Goal: Check status: Check status

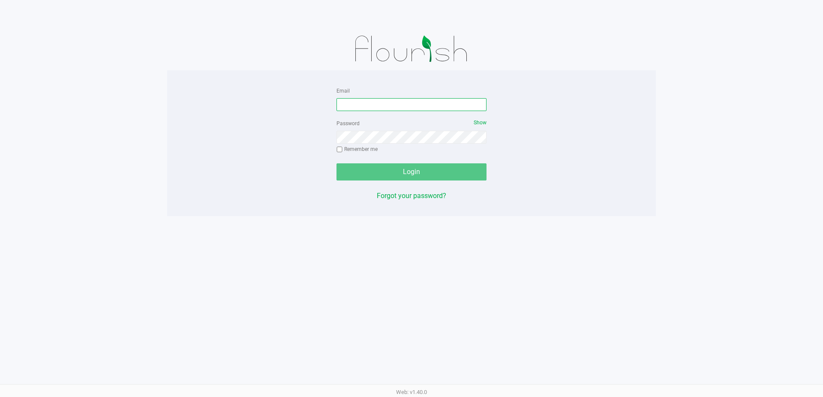
click at [477, 102] on input "Email" at bounding box center [411, 104] width 150 height 13
type input "[EMAIL_ADDRESS][DOMAIN_NAME]"
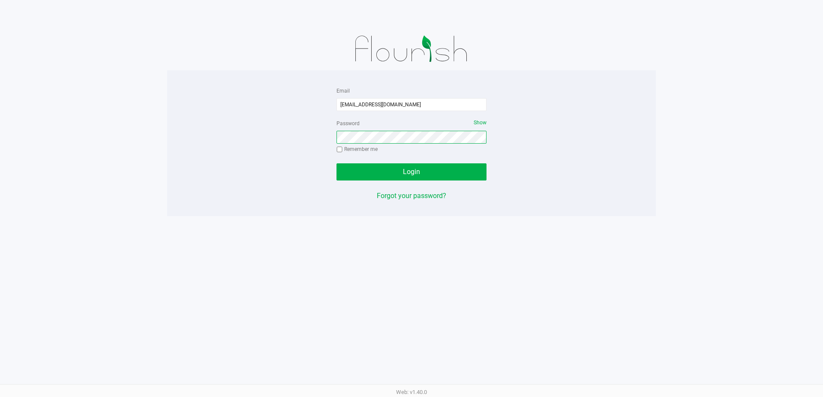
click at [336, 163] on button "Login" at bounding box center [411, 171] width 150 height 17
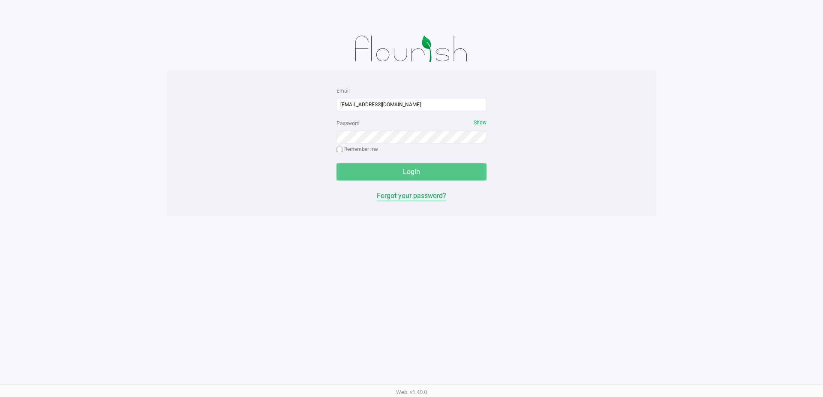
click at [424, 192] on div "Email [EMAIL_ADDRESS][DOMAIN_NAME] Password Show Remember me Login Forgot your …" at bounding box center [411, 143] width 163 height 116
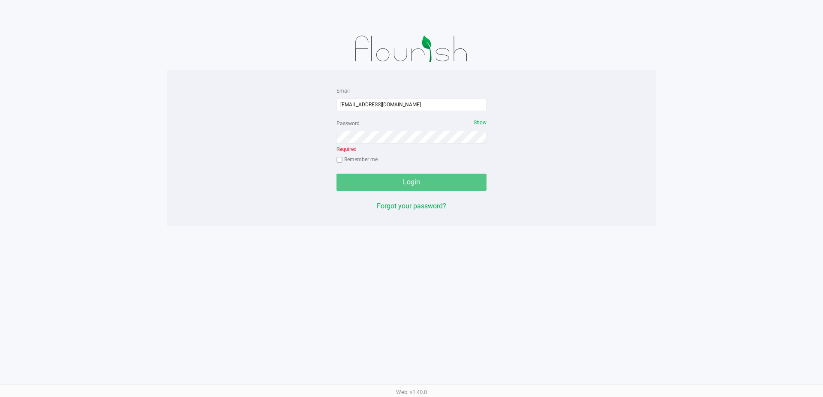
click at [341, 160] on input "Remember me" at bounding box center [339, 160] width 6 height 6
checkbox input "true"
click at [426, 207] on button "Forgot your password?" at bounding box center [411, 206] width 69 height 10
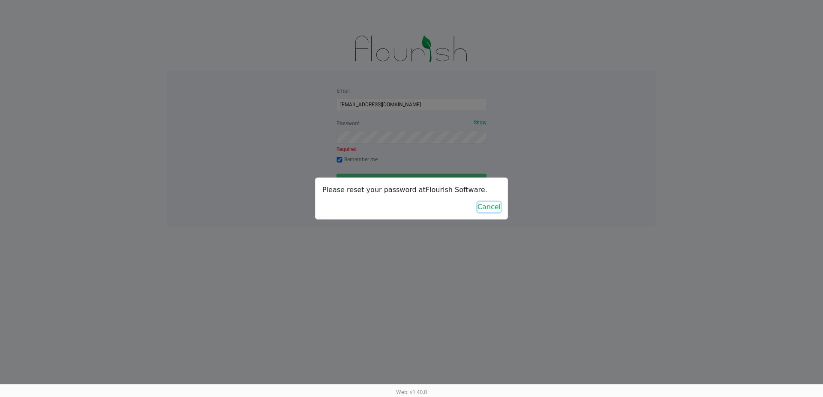
click at [490, 207] on button "Cancel" at bounding box center [488, 207] width 23 height 10
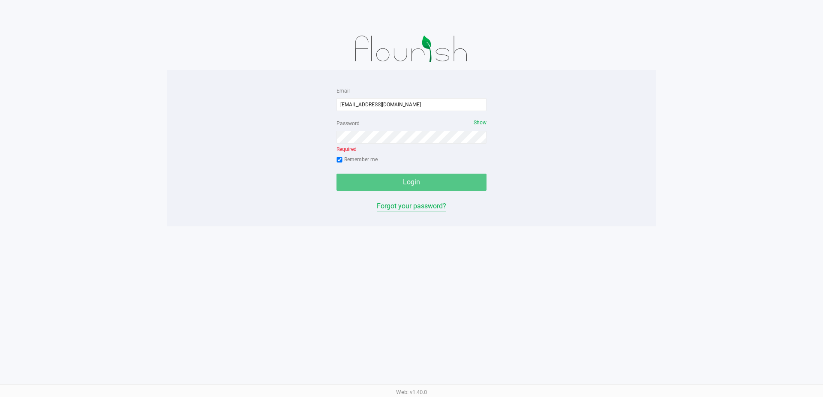
click at [398, 206] on button "Forgot your password?" at bounding box center [411, 206] width 69 height 10
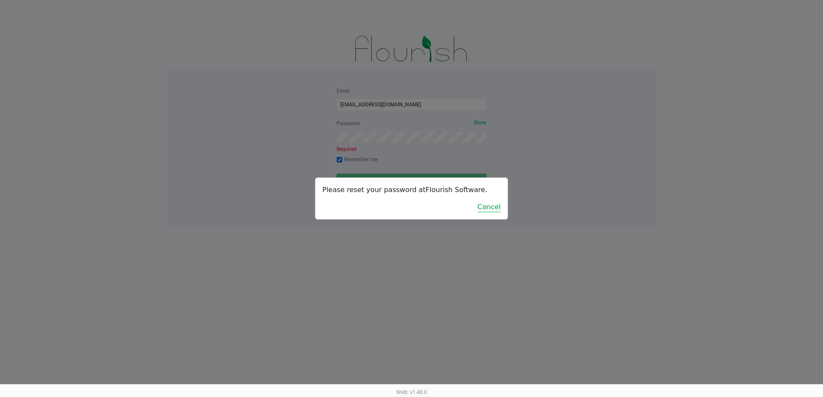
click at [495, 204] on div "Please reset your password at Flourish Software . Cancel" at bounding box center [411, 198] width 192 height 41
click at [490, 213] on div "Please reset your password at Flourish Software . Cancel" at bounding box center [411, 198] width 192 height 41
click at [492, 208] on button "Cancel" at bounding box center [488, 207] width 23 height 10
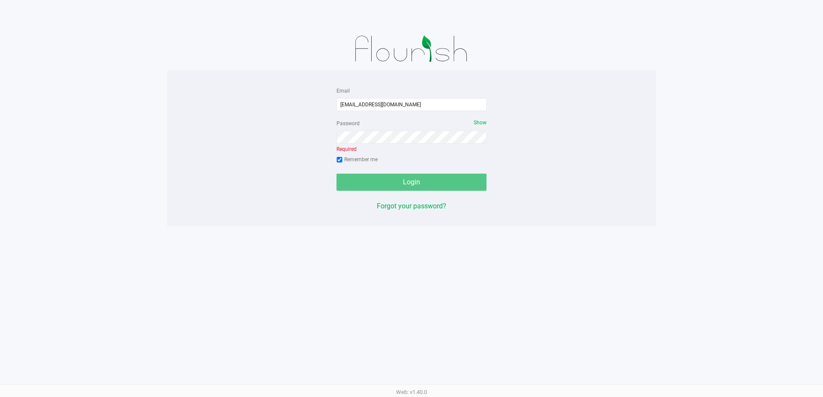
click at [447, 209] on div "Forgot your password?" at bounding box center [411, 206] width 150 height 10
click at [439, 204] on button "Forgot your password?" at bounding box center [411, 206] width 69 height 10
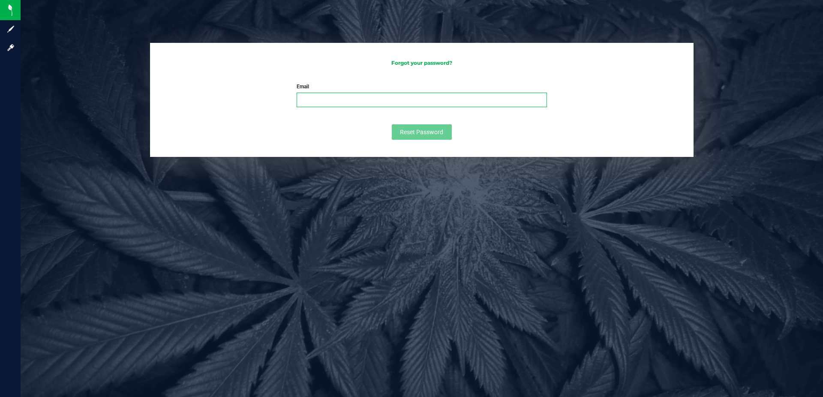
click at [372, 100] on input "Email" at bounding box center [422, 100] width 250 height 15
type input "[EMAIL_ADDRESS][DOMAIN_NAME]"
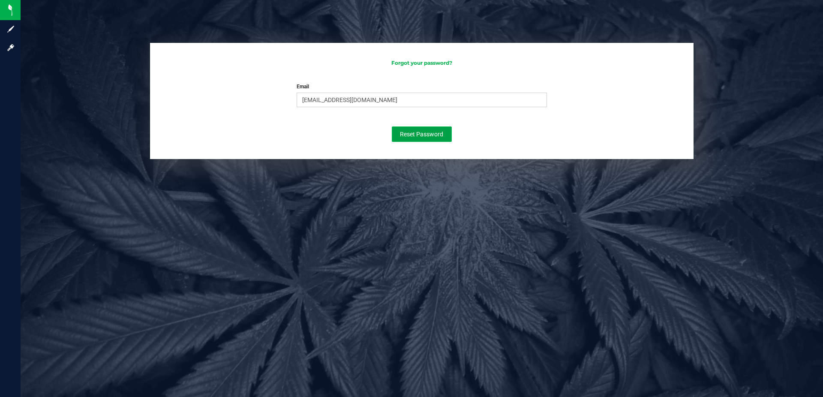
click at [410, 131] on span "Reset Password" at bounding box center [421, 134] width 43 height 7
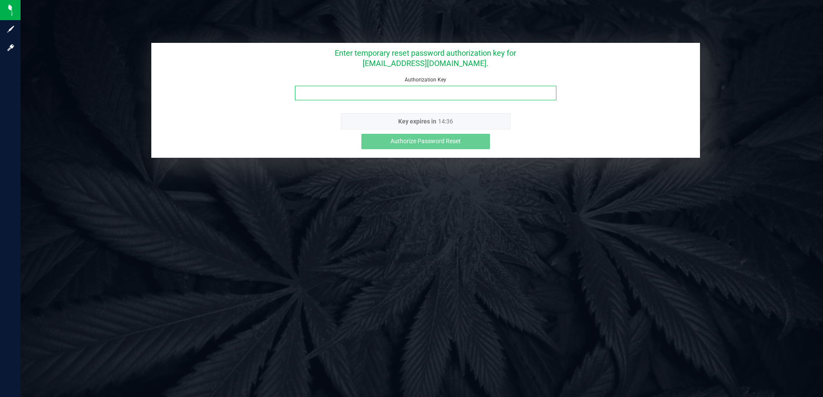
paste input "n9a5c51k"
type input "n9a5c51k"
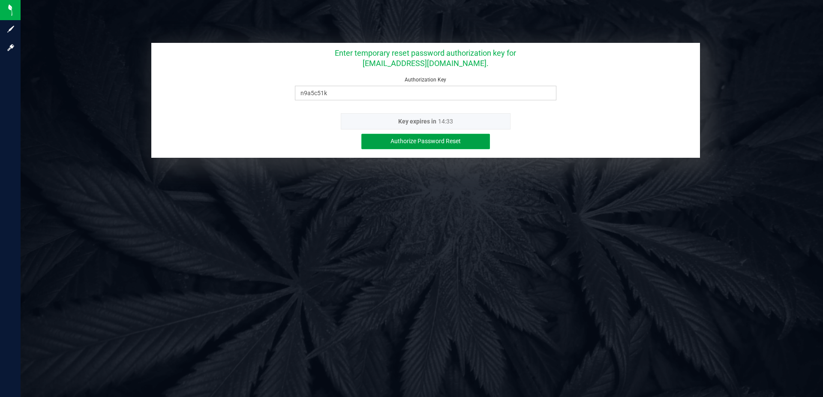
click at [469, 135] on button "Authorize Password Reset" at bounding box center [425, 141] width 129 height 15
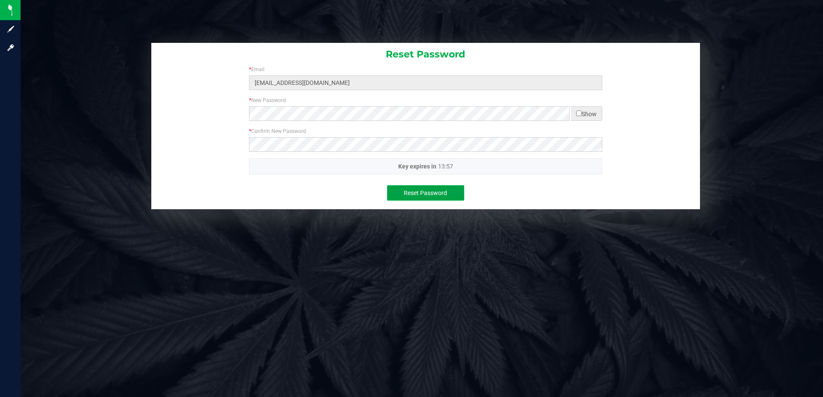
click at [417, 197] on button "Reset Password" at bounding box center [425, 192] width 77 height 15
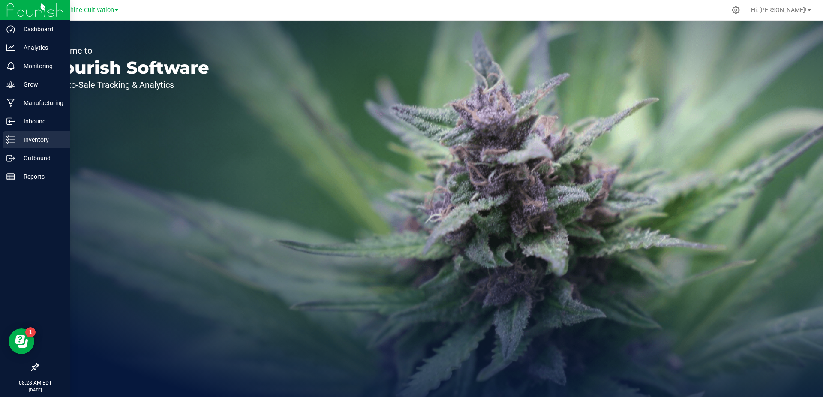
click at [15, 142] on p "Inventory" at bounding box center [40, 140] width 51 height 10
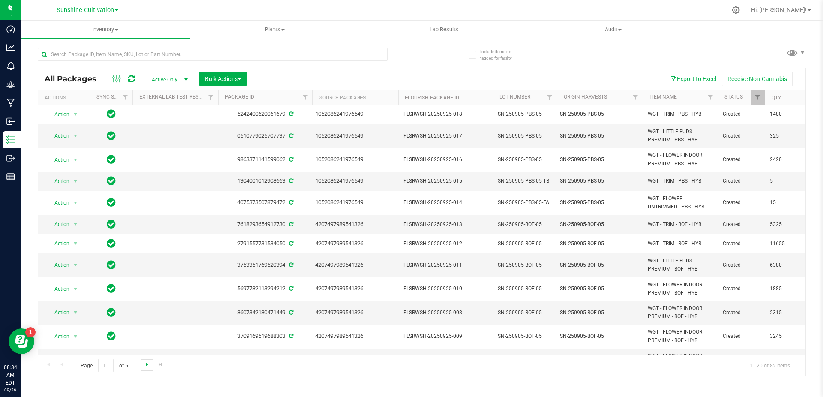
click at [145, 364] on span "Go to the next page" at bounding box center [147, 364] width 7 height 7
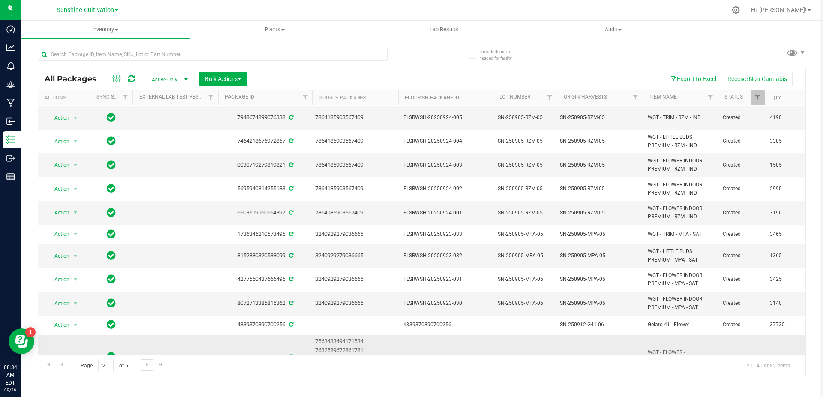
scroll to position [214, 0]
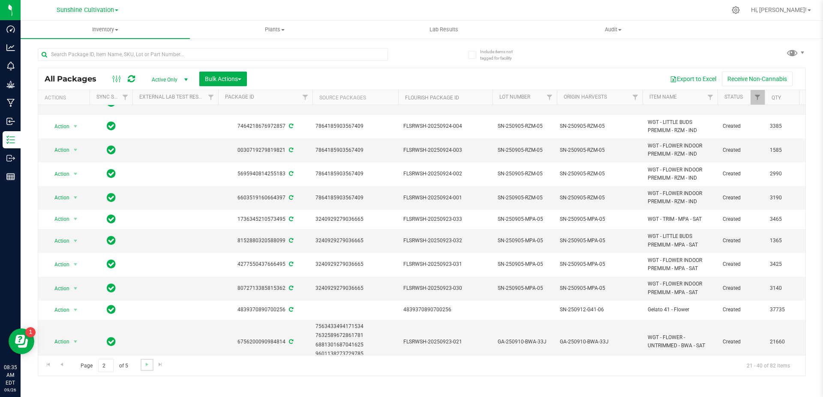
click at [146, 368] on link "Go to the next page" at bounding box center [147, 365] width 12 height 12
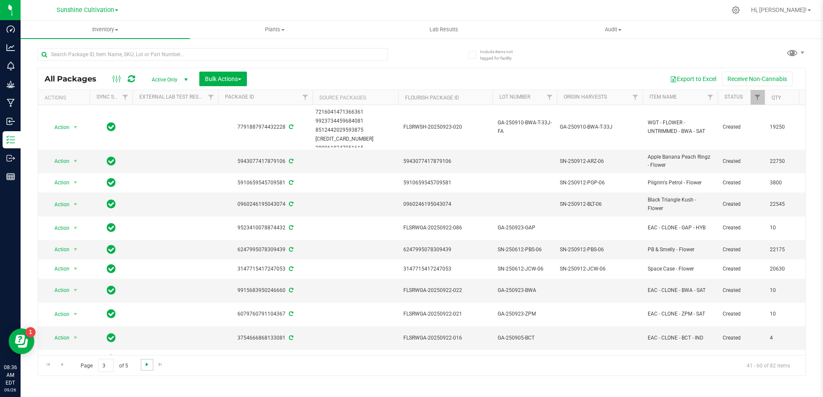
click at [144, 365] on span "Go to the next page" at bounding box center [147, 364] width 7 height 7
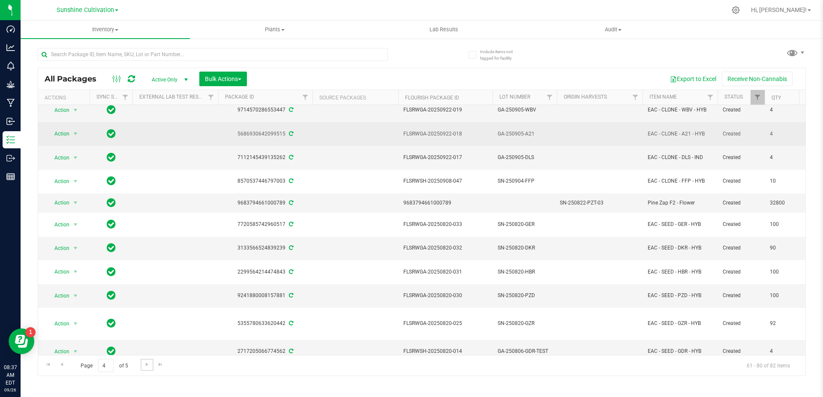
scroll to position [222, 0]
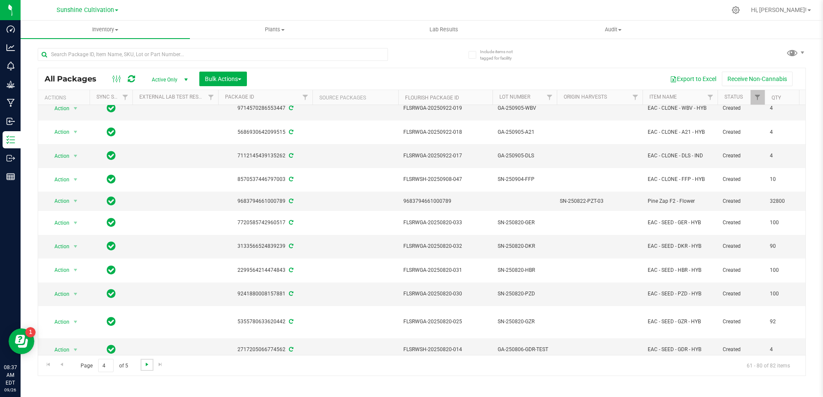
click at [146, 366] on span "Go to the next page" at bounding box center [147, 364] width 7 height 7
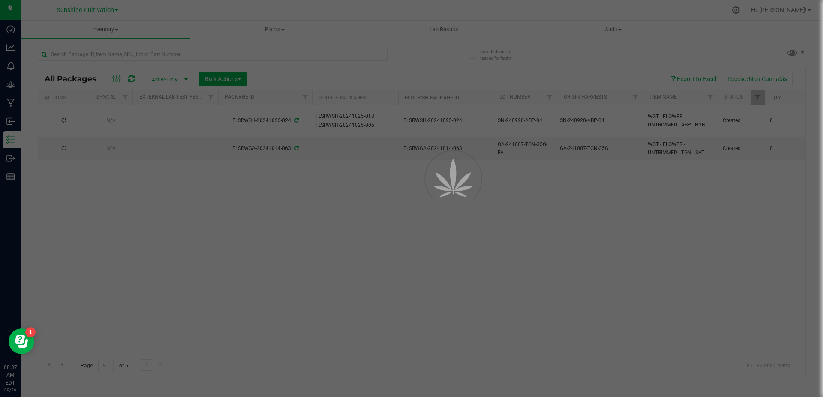
scroll to position [0, 0]
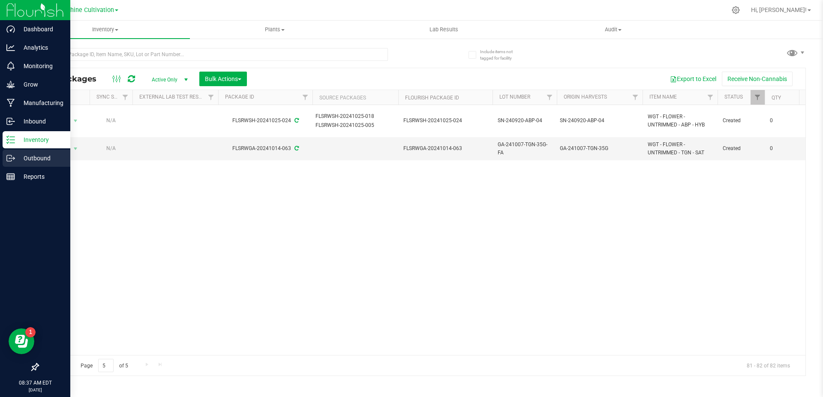
click at [39, 160] on p "Outbound" at bounding box center [40, 158] width 51 height 10
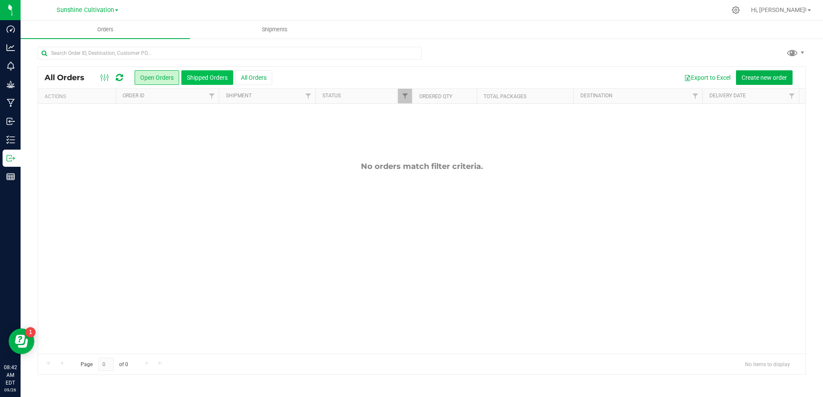
click at [222, 72] on button "Shipped Orders" at bounding box center [207, 77] width 52 height 15
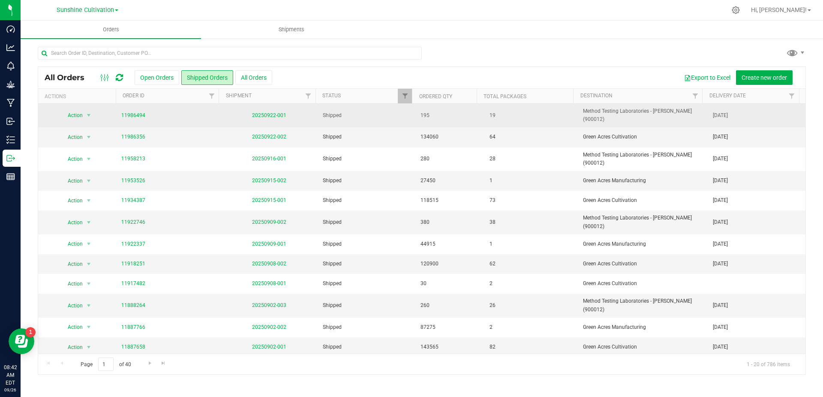
click at [274, 116] on td "20250922-001" at bounding box center [269, 116] width 98 height 24
click at [274, 112] on link "20250922-001" at bounding box center [269, 115] width 34 height 6
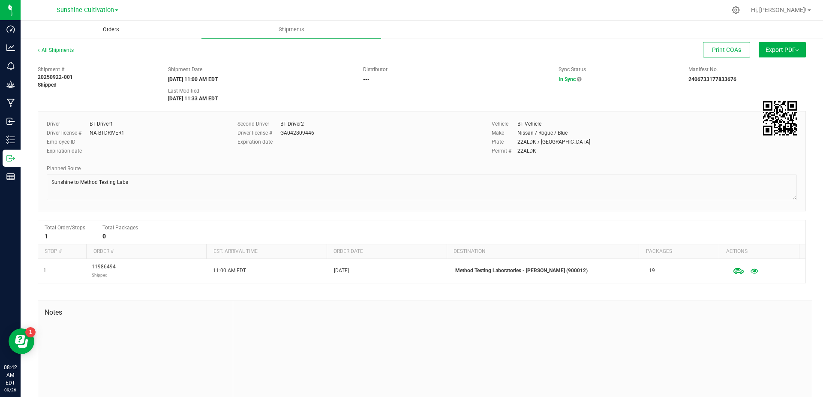
click at [111, 33] on uib-tab-heading "Orders" at bounding box center [111, 30] width 180 height 18
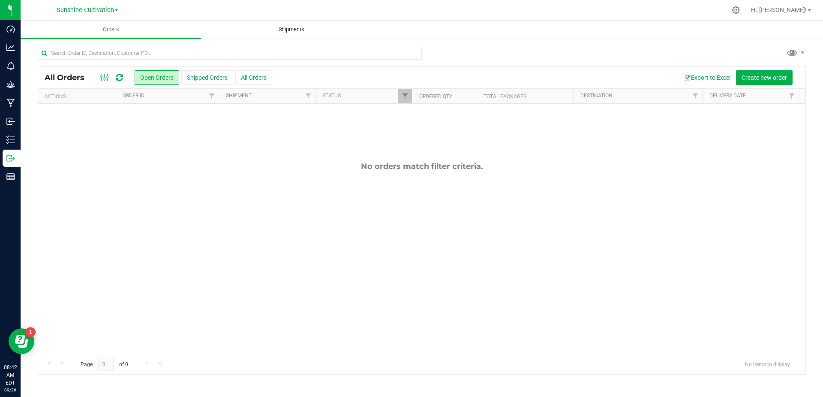
click at [244, 30] on uib-tab-heading "Shipments" at bounding box center [291, 29] width 180 height 17
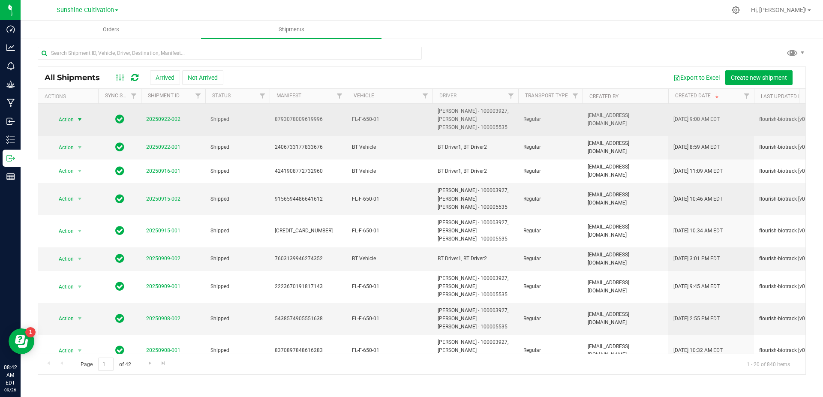
click at [75, 117] on span "select" at bounding box center [80, 120] width 11 height 12
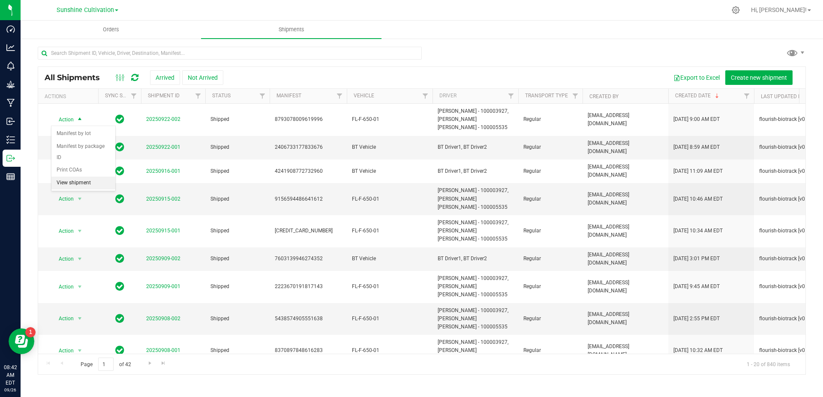
click at [98, 177] on li "View shipment" at bounding box center [83, 183] width 64 height 13
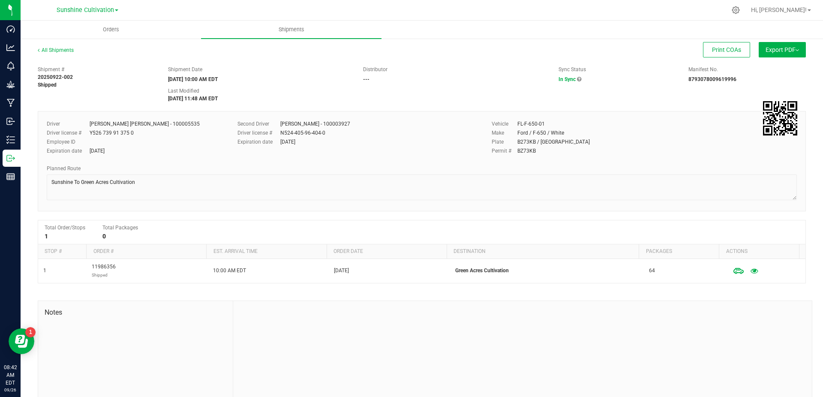
click at [774, 47] on span "Export PDF" at bounding box center [781, 49] width 33 height 7
click at [648, 144] on div "Plate B273KB / FL" at bounding box center [644, 142] width 305 height 8
click at [779, 70] on span "Manifest by Package ID" at bounding box center [769, 69] width 54 height 6
click at [765, 48] on span "Export PDF" at bounding box center [781, 49] width 33 height 7
click at [402, 95] on div "Shipment # 20250922-002 Shipped Shipment Date 09/23/2025 10:00 AM EDT Distribut…" at bounding box center [421, 82] width 781 height 41
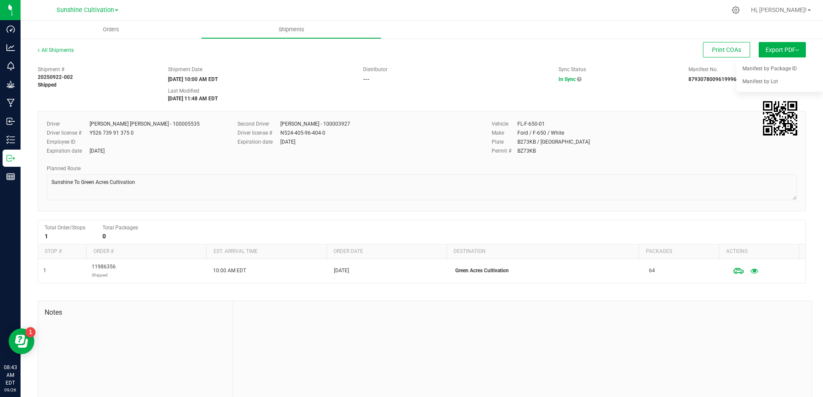
scroll to position [28, 0]
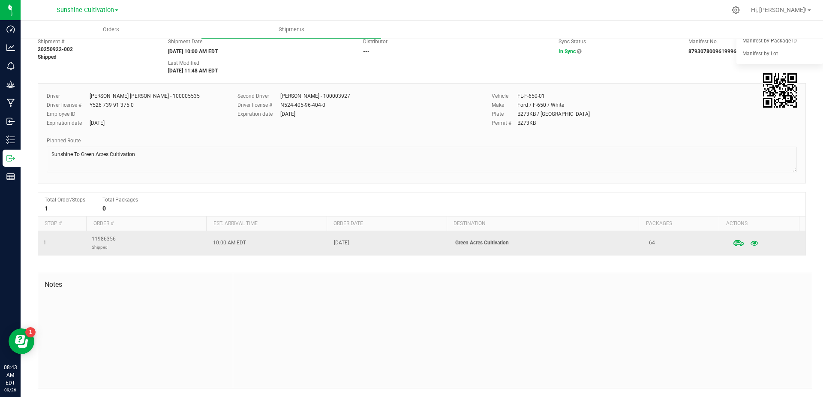
click at [644, 236] on td "64" at bounding box center [684, 243] width 81 height 24
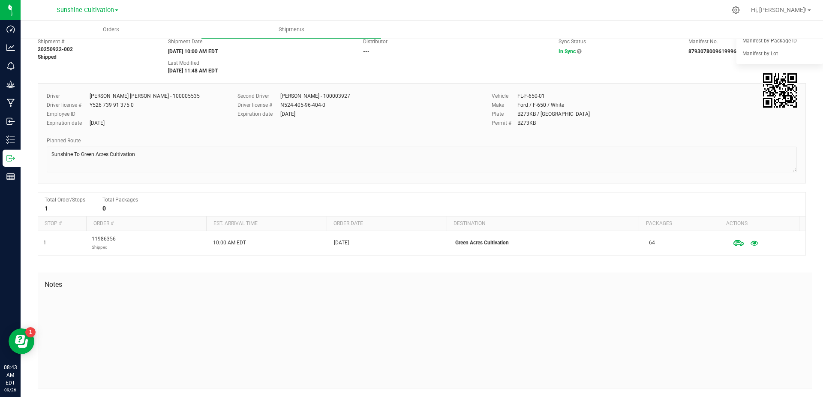
click at [230, 285] on div "Notes" at bounding box center [135, 330] width 195 height 115
click at [108, 25] on uib-tab-heading "Orders" at bounding box center [111, 30] width 180 height 18
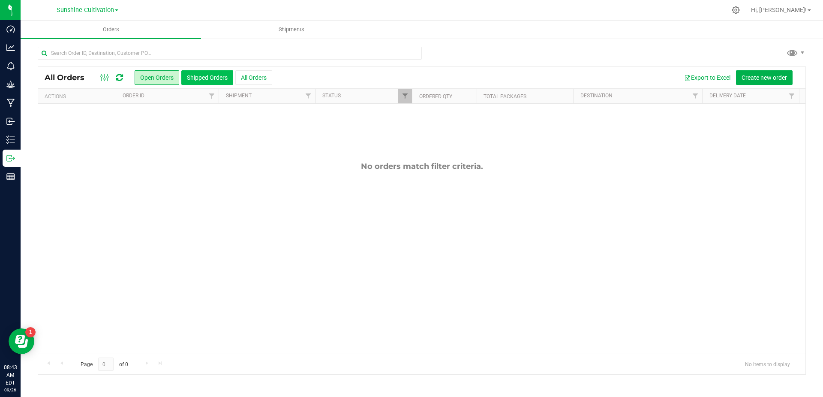
click at [203, 76] on button "Shipped Orders" at bounding box center [207, 77] width 52 height 15
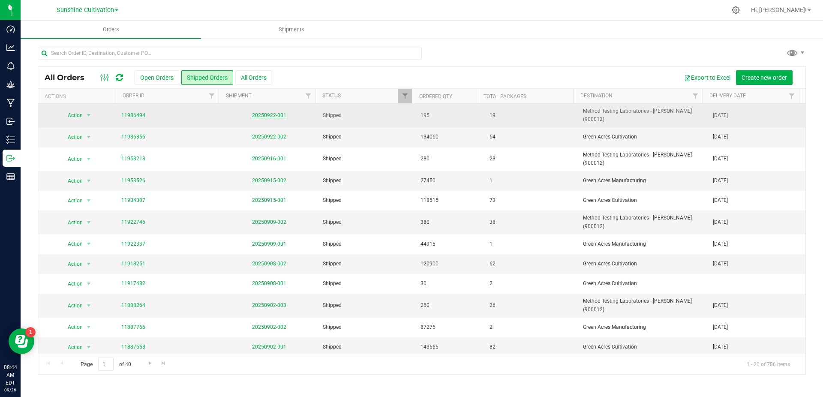
click at [281, 112] on link "20250922-001" at bounding box center [269, 115] width 34 height 6
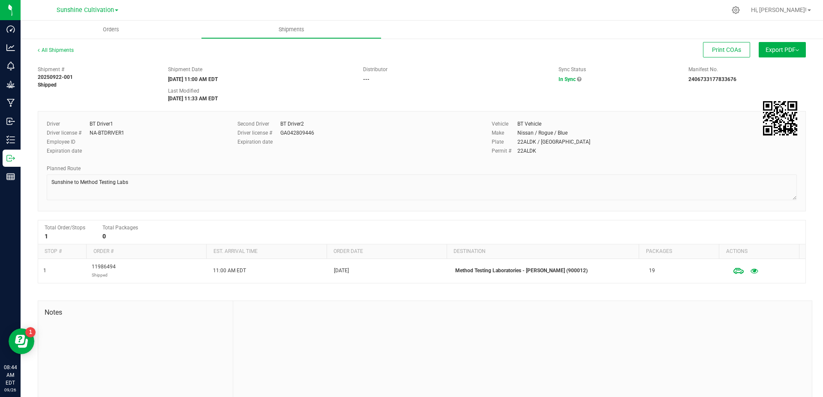
scroll to position [28, 0]
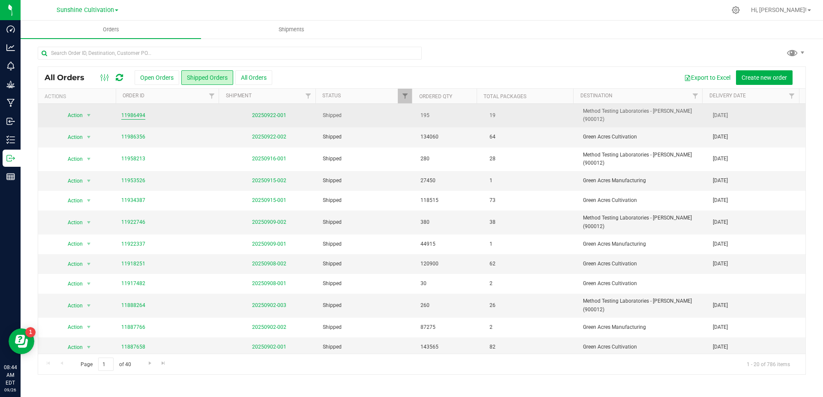
click at [141, 113] on link "11986494" at bounding box center [133, 115] width 24 height 8
